Goal: Complete application form

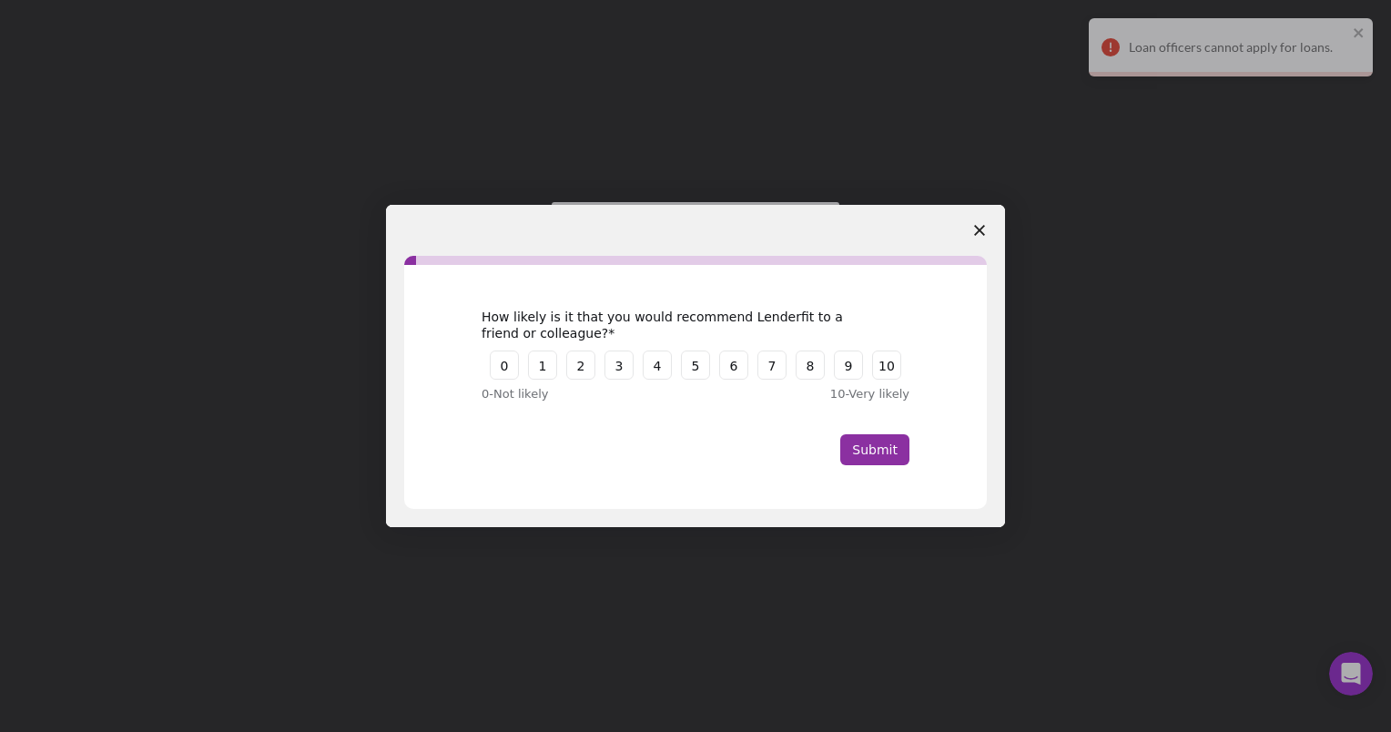
click at [980, 230] on polygon "Close survey" at bounding box center [979, 230] width 11 height 11
